Goal: Navigation & Orientation: Find specific page/section

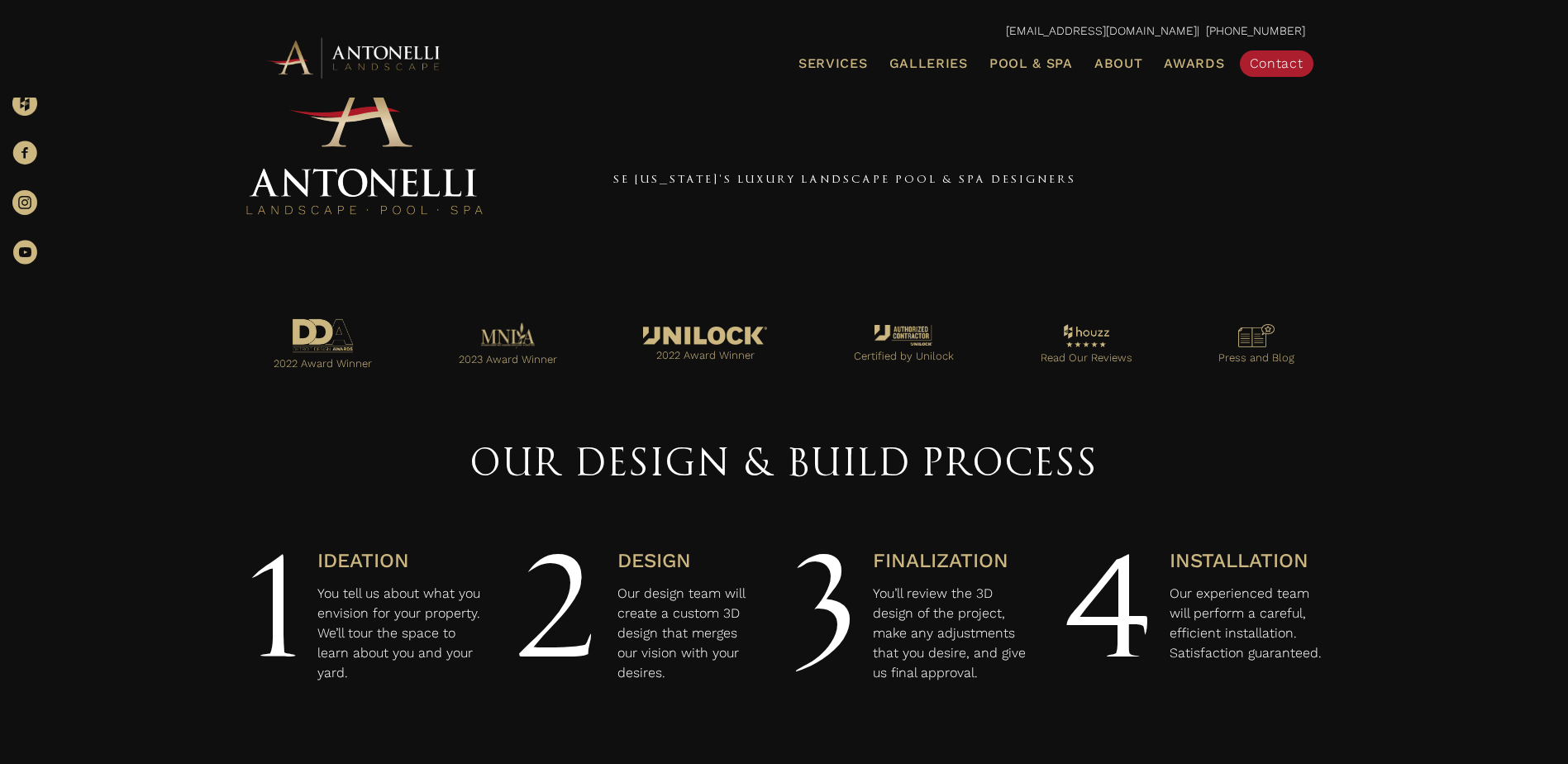
scroll to position [414, 0]
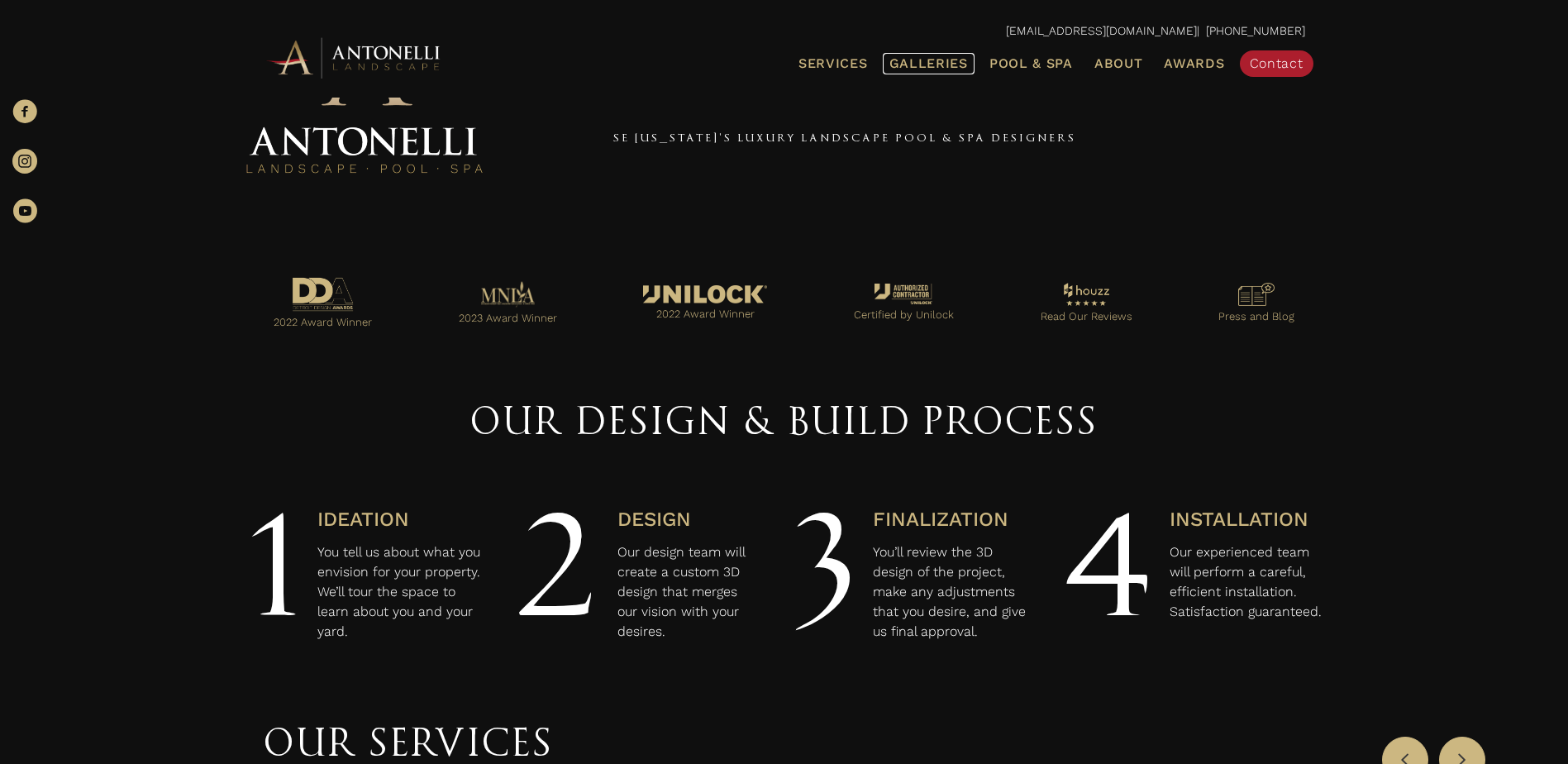
click at [939, 68] on span "Galleries" at bounding box center [929, 63] width 79 height 16
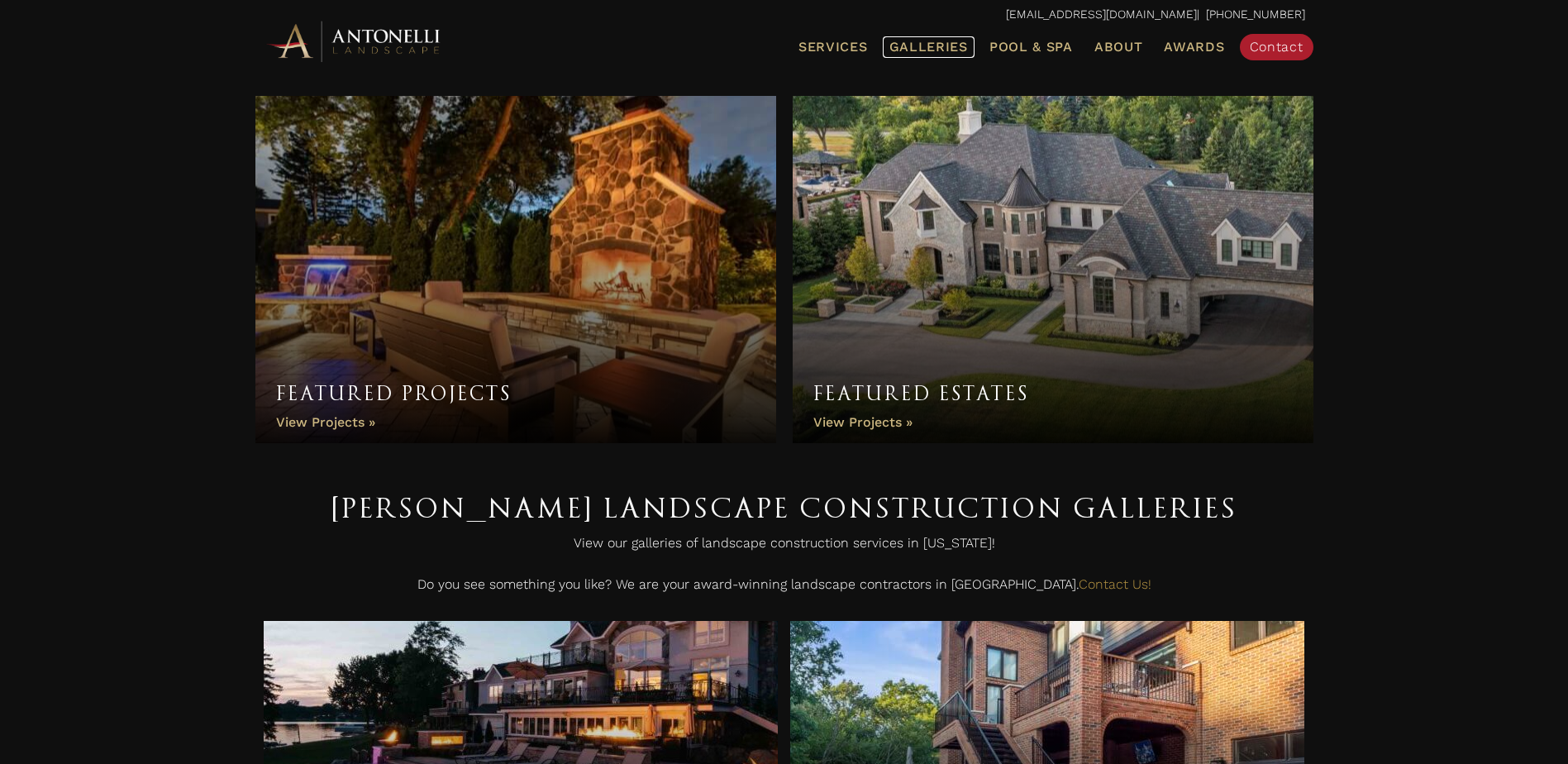
click at [926, 48] on span "Galleries" at bounding box center [929, 47] width 79 height 16
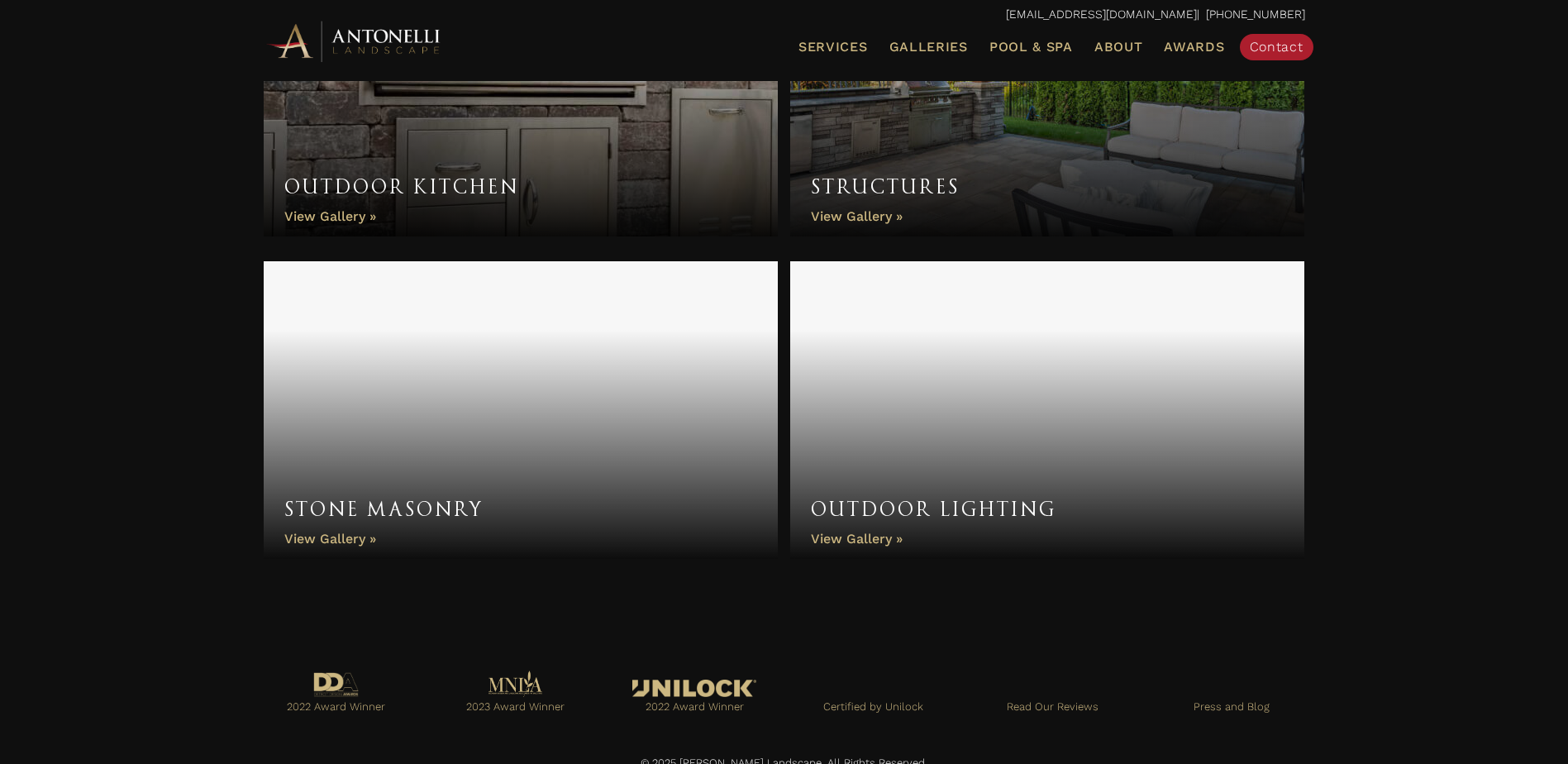
scroll to position [1344, 0]
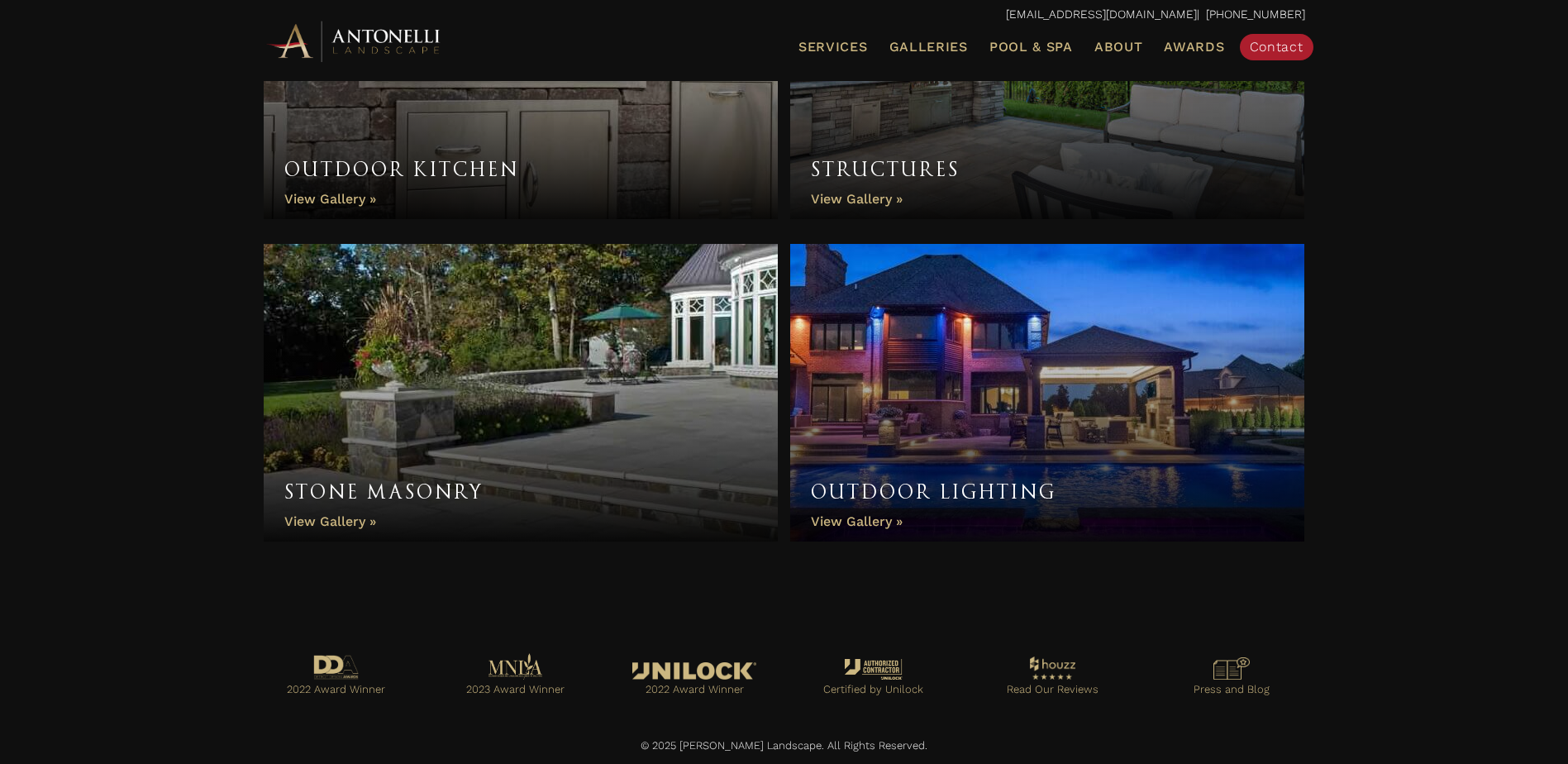
click at [346, 525] on link "Stone Masonry" at bounding box center [521, 393] width 515 height 298
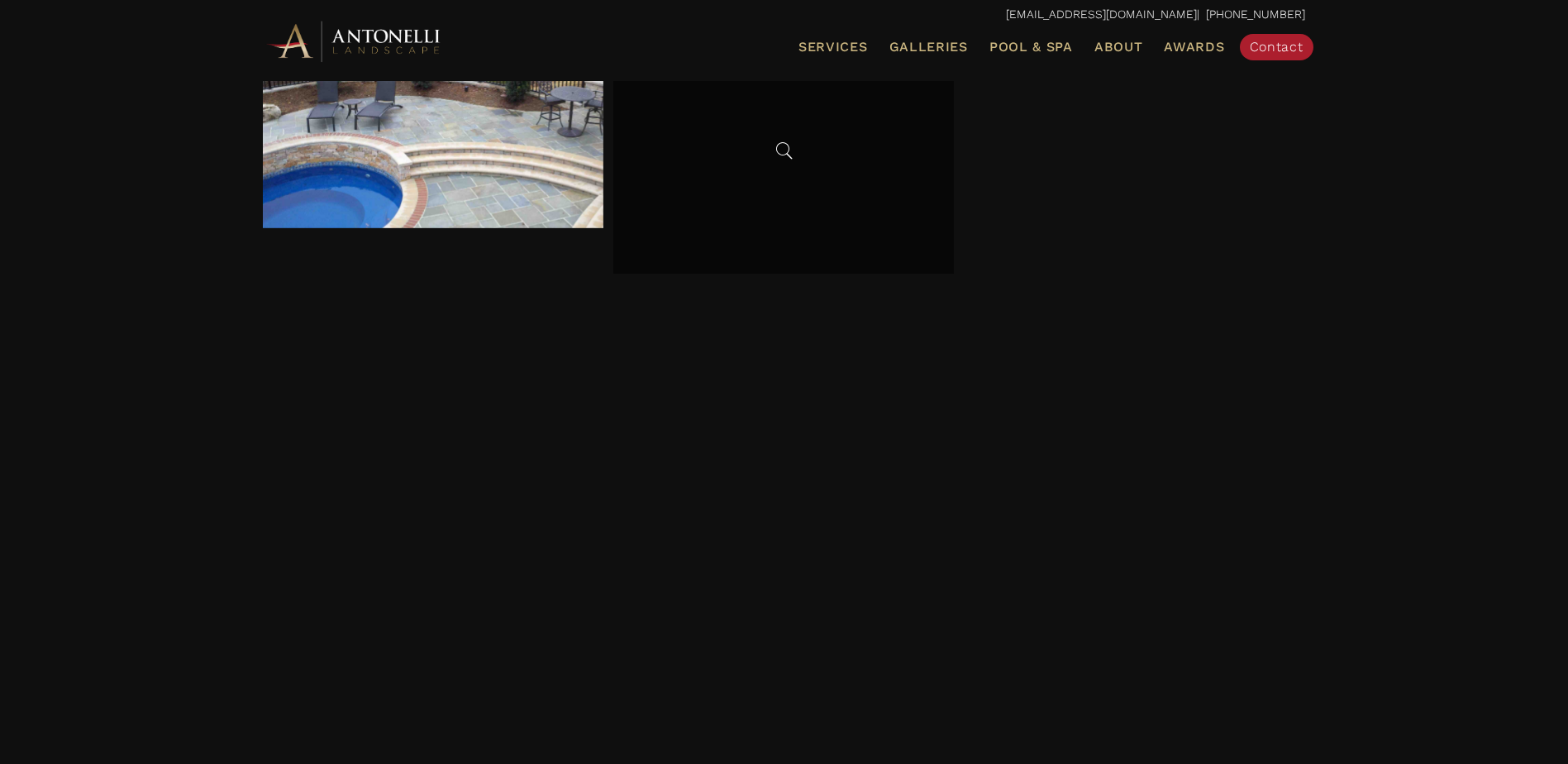
scroll to position [1323, 0]
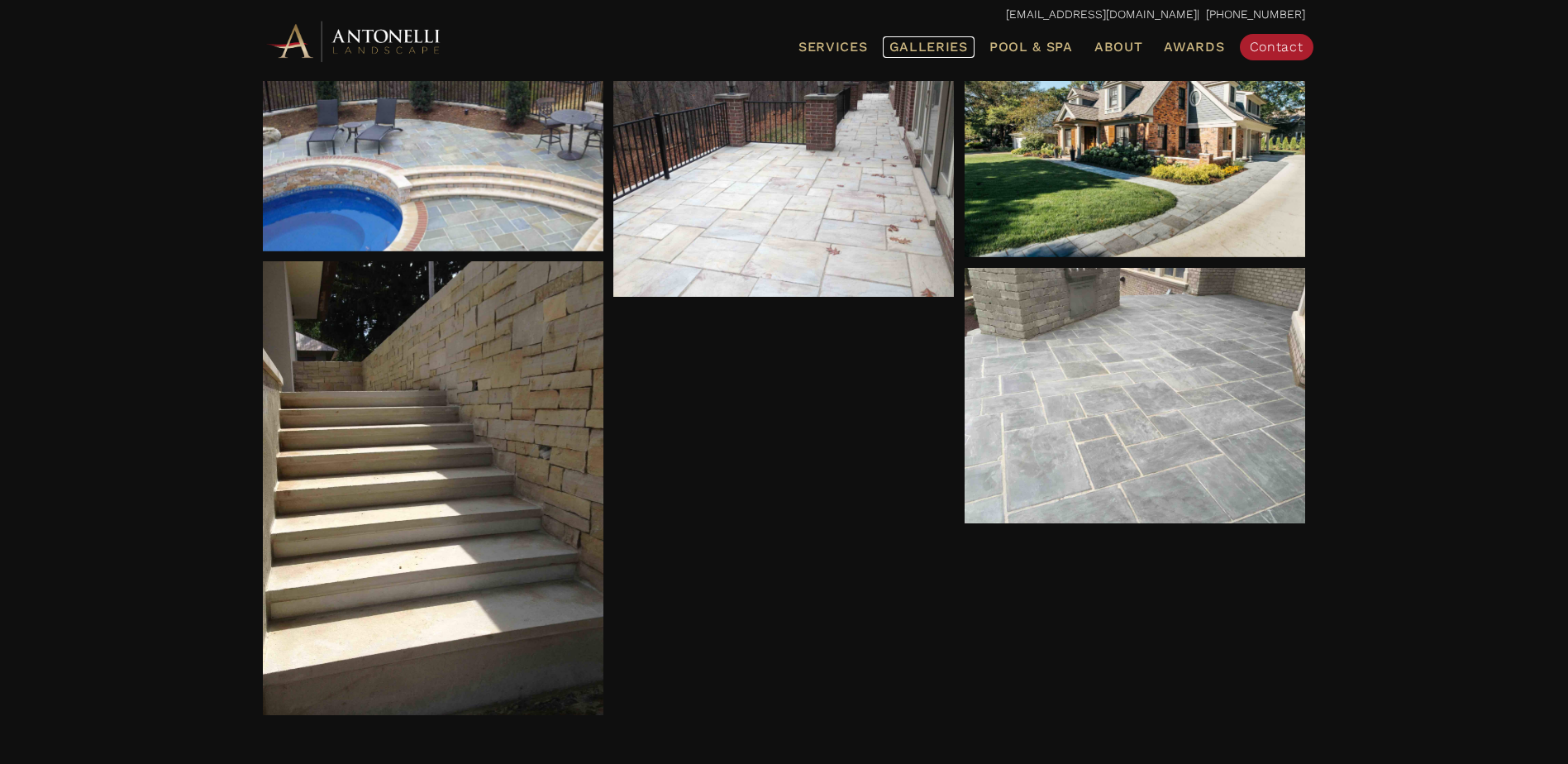
click at [922, 52] on span "Galleries" at bounding box center [929, 47] width 79 height 16
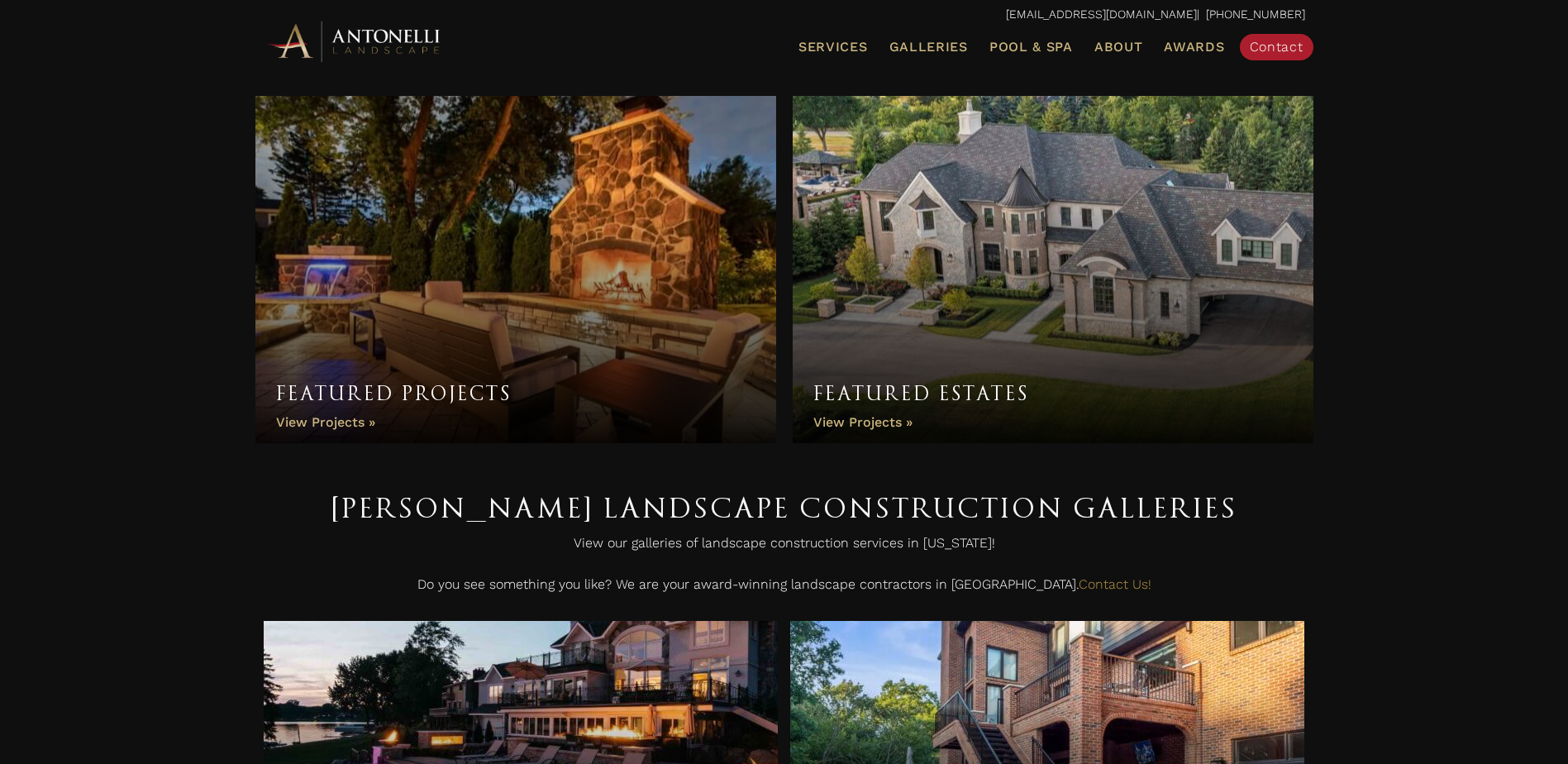
click at [873, 420] on link "Featured Estates" at bounding box center [1053, 270] width 521 height 347
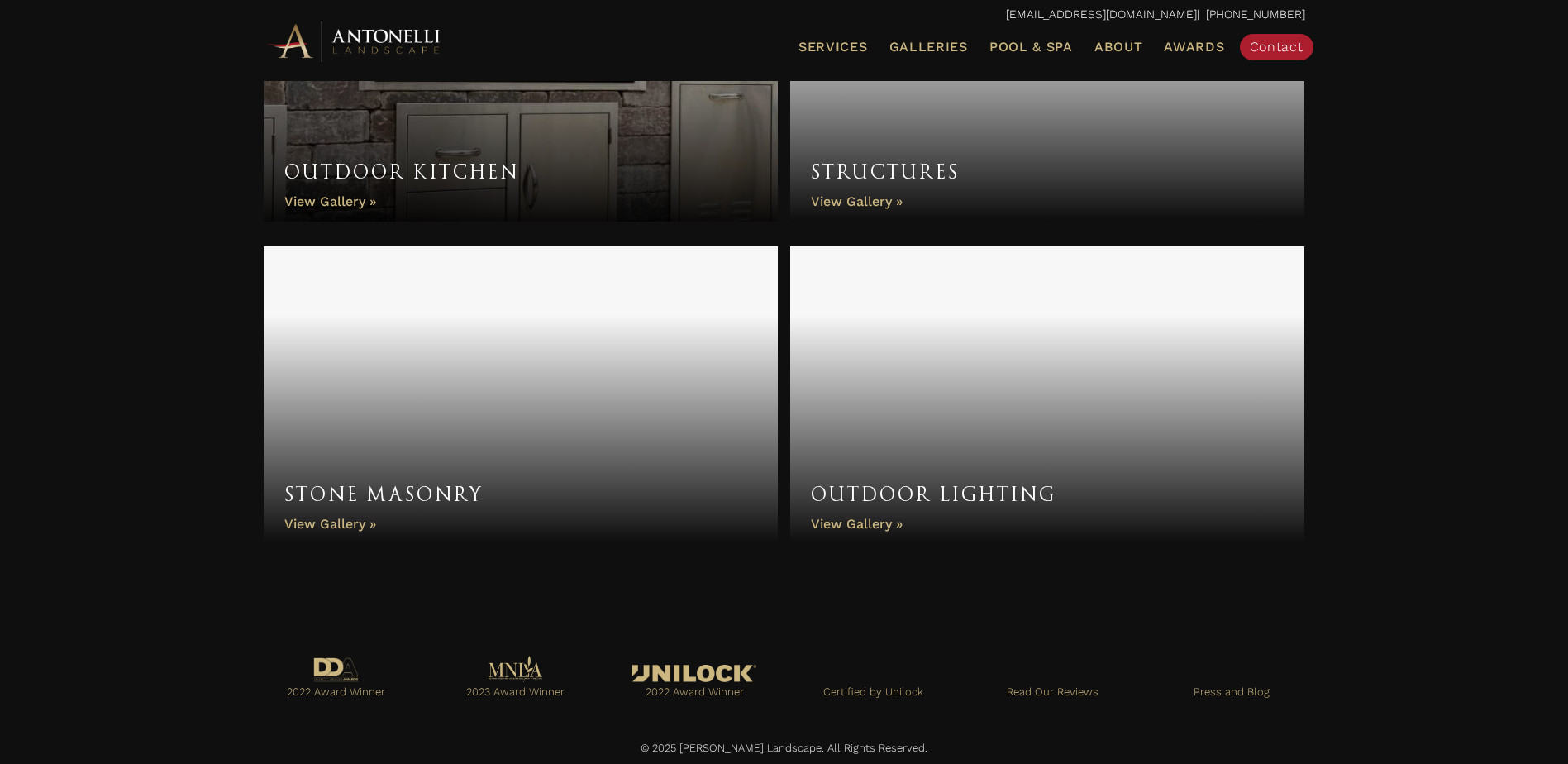
scroll to position [1344, 0]
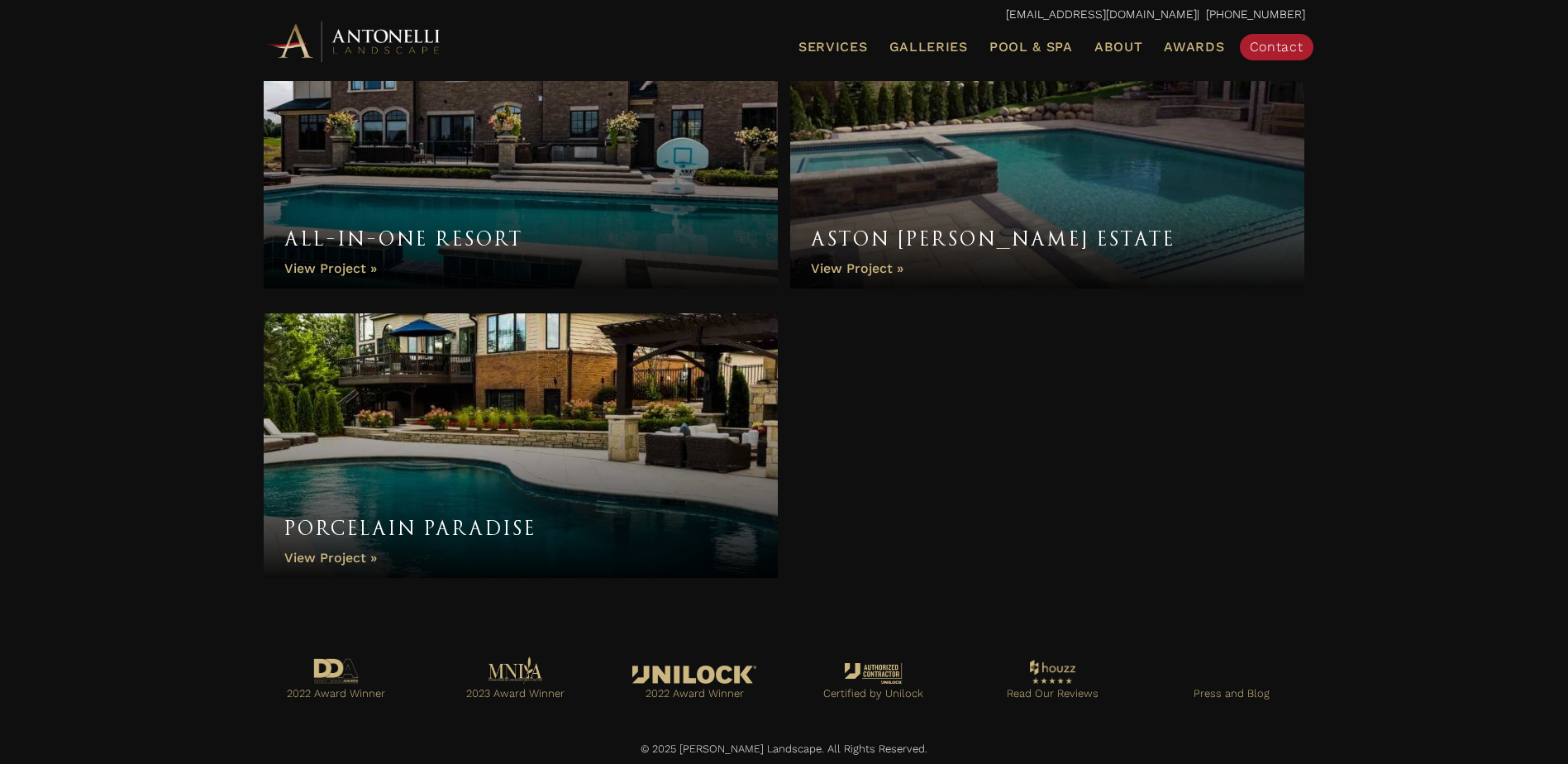
scroll to position [1786, 0]
